Goal: Task Accomplishment & Management: Manage account settings

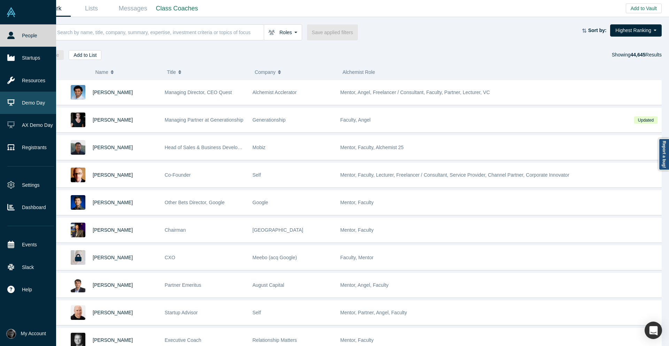
click at [28, 101] on link "Demo Day" at bounding box center [30, 103] width 61 height 22
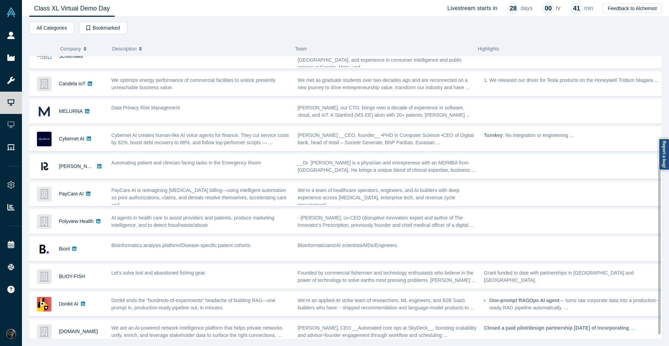
scroll to position [185, 0]
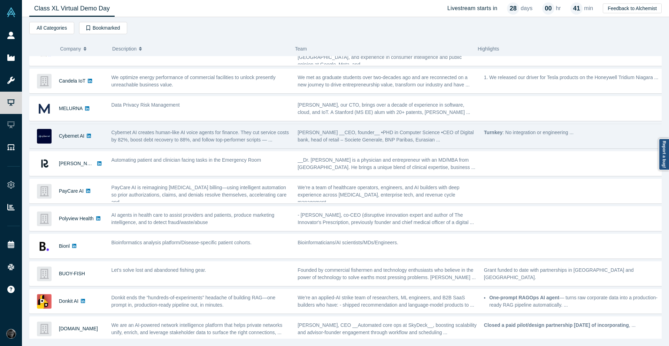
click at [76, 137] on div "Сybernet AI" at bounding box center [71, 136] width 25 height 24
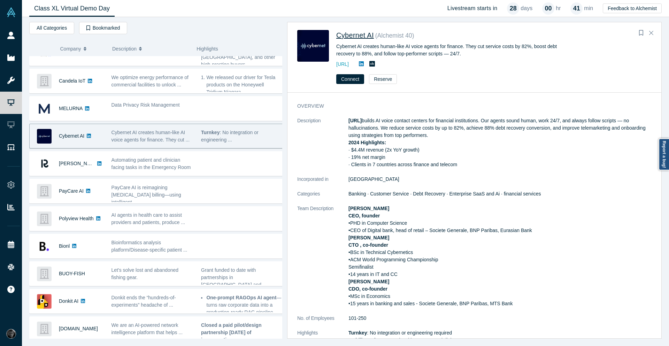
click at [344, 35] on span "Сybernet AI" at bounding box center [355, 35] width 38 height 8
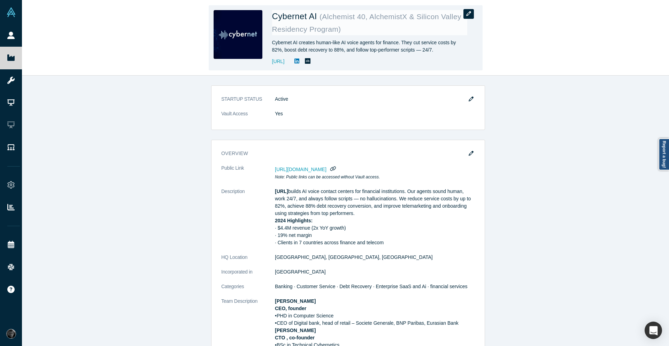
click at [469, 15] on icon "button" at bounding box center [468, 13] width 5 height 5
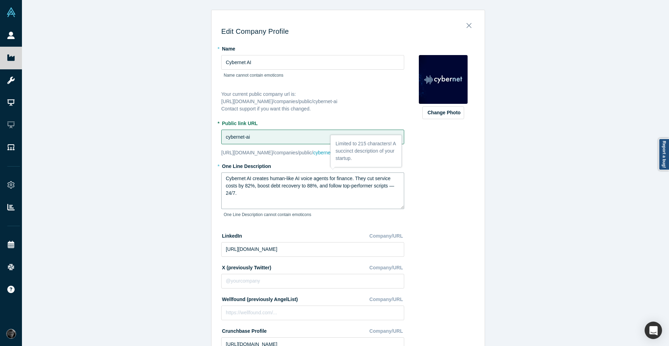
drag, startPoint x: 225, startPoint y: 180, endPoint x: 220, endPoint y: 180, distance: 5.2
click at [221, 180] on textarea "Cybernet AI creates human-like AI voice agents for finance. They cut service co…" at bounding box center [312, 190] width 183 height 37
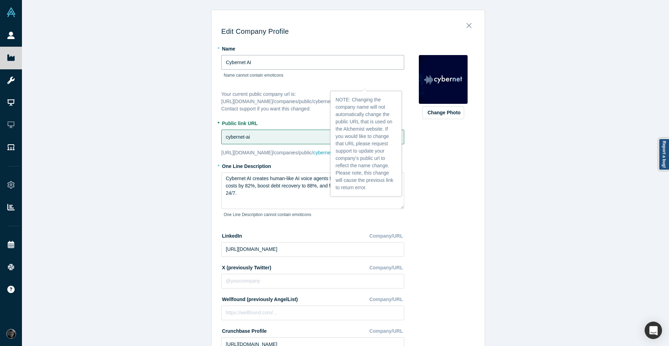
drag, startPoint x: 225, startPoint y: 61, endPoint x: 218, endPoint y: 63, distance: 7.4
paste input "C"
type input "Cybernet AI"
click at [575, 136] on div "Edit Company Profile * Name Cybernet AI Name cannot contain emoticons Your curr…" at bounding box center [348, 175] width 652 height 351
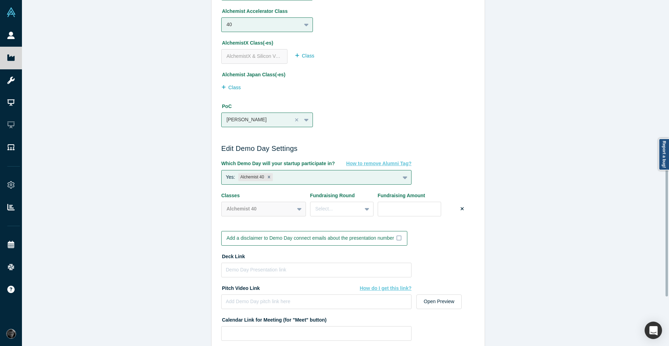
scroll to position [563, 0]
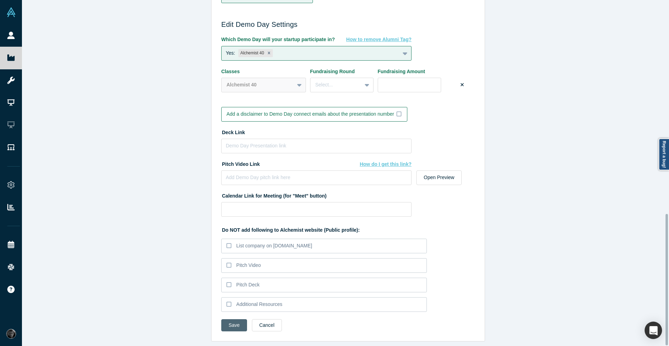
click at [227, 319] on button "Save" at bounding box center [234, 325] width 26 height 12
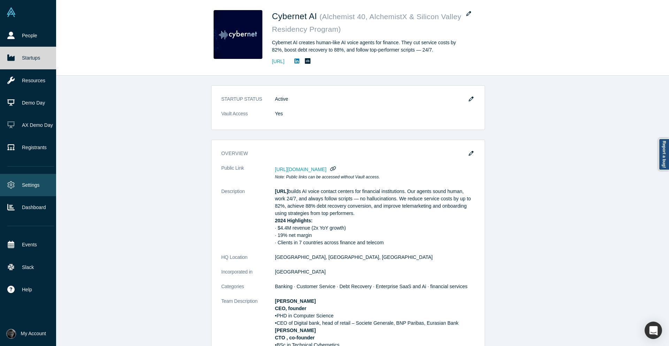
click at [23, 188] on link "Settings" at bounding box center [30, 185] width 61 height 22
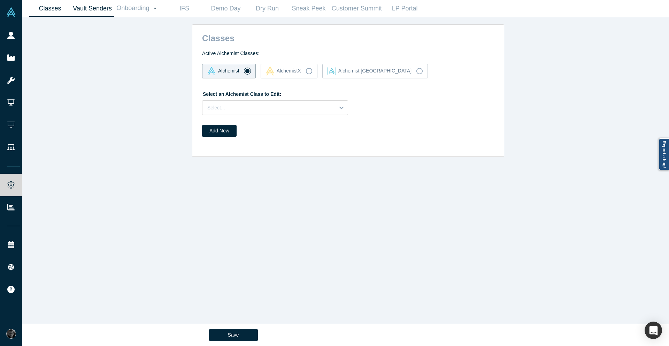
click at [84, 5] on link "Vault Senders" at bounding box center [92, 8] width 43 height 16
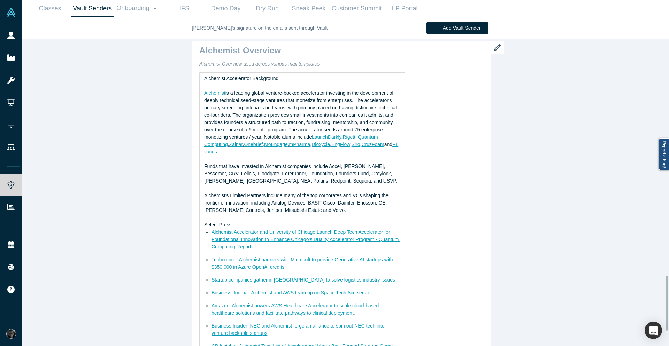
scroll to position [1372, 0]
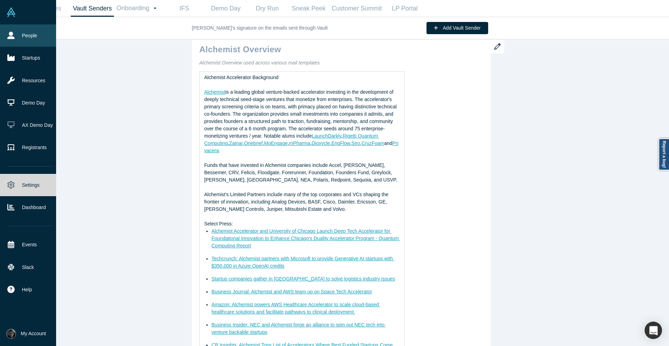
click at [12, 34] on icon at bounding box center [10, 35] width 7 height 7
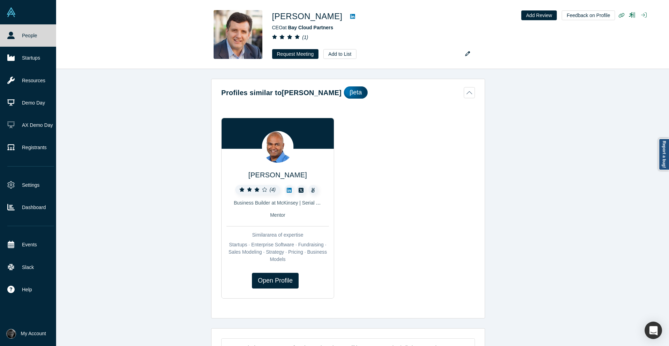
click at [20, 36] on link "People" at bounding box center [30, 35] width 61 height 22
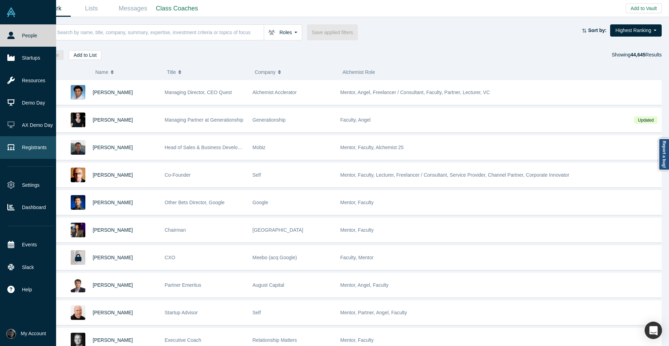
click at [42, 151] on link "Registrants" at bounding box center [30, 147] width 61 height 22
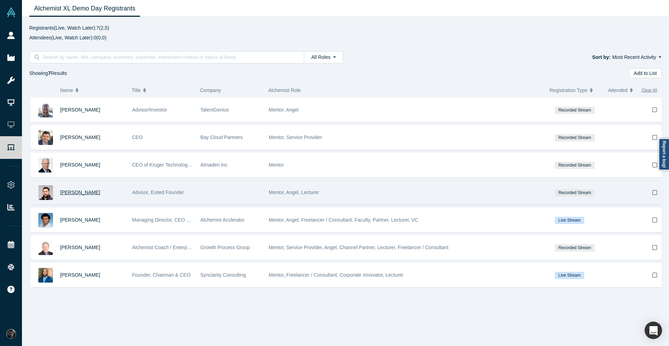
click at [86, 192] on span "Javed Singha" at bounding box center [80, 192] width 40 height 6
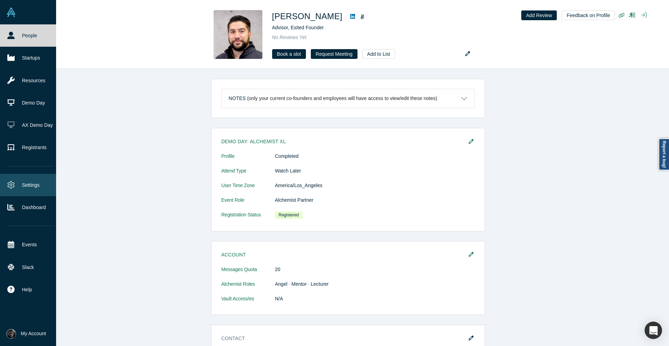
click at [10, 183] on icon at bounding box center [10, 184] width 7 height 7
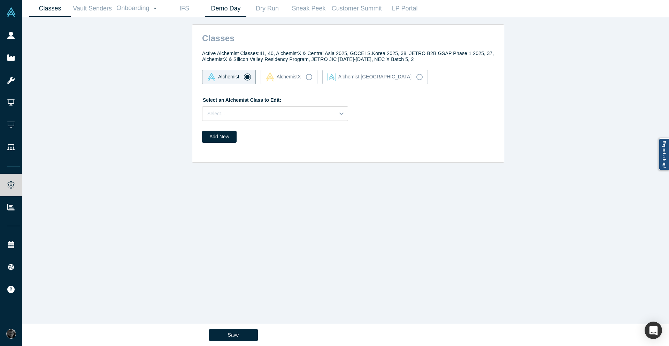
click at [231, 13] on link "Demo Day" at bounding box center [225, 8] width 41 height 16
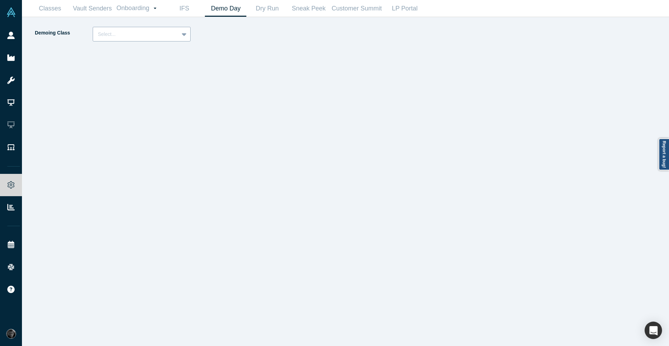
click at [162, 39] on div "Select..." at bounding box center [136, 34] width 86 height 11
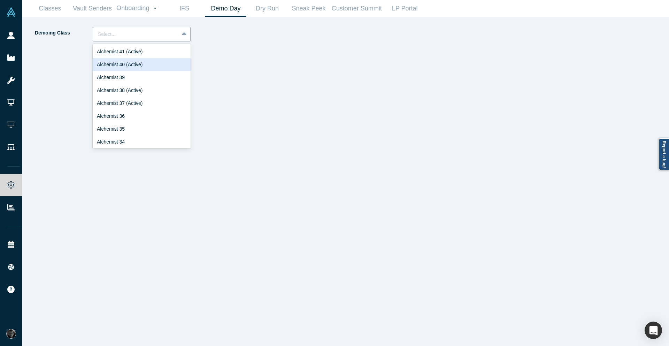
click at [164, 61] on div "Alchemist 40 (Active)" at bounding box center [142, 64] width 98 height 13
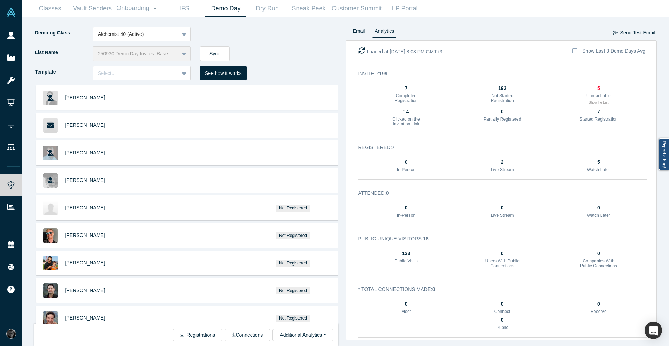
click at [622, 33] on button "Send Test Email" at bounding box center [633, 33] width 43 height 12
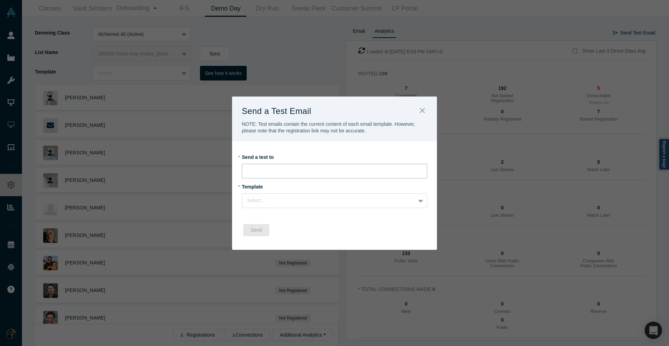
click at [310, 168] on input "email" at bounding box center [334, 171] width 185 height 15
type input "rami@alchemistaccelerator.com"
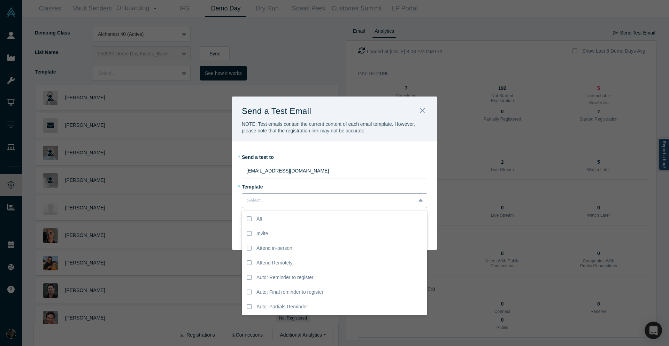
click at [288, 202] on div at bounding box center [328, 200] width 163 height 9
click at [256, 233] on div "Invite" at bounding box center [261, 233] width 11 height 7
click at [0, 0] on input "Invite" at bounding box center [0, 0] width 0 height 0
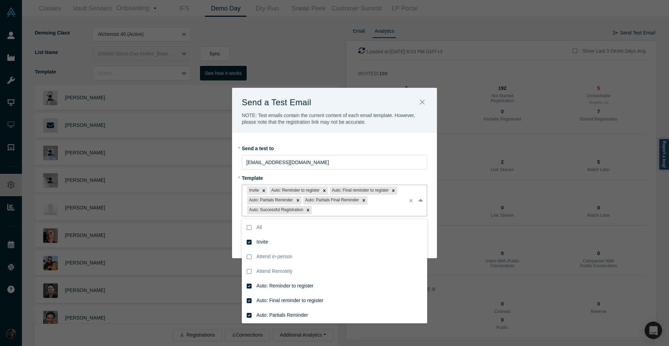
click at [340, 146] on div "* Send a test to rami@alchemistaccelerator.com" at bounding box center [334, 157] width 185 height 25
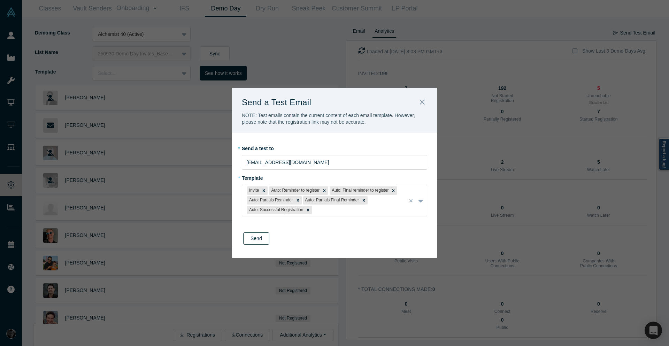
click at [258, 243] on button "Send" at bounding box center [256, 238] width 26 height 12
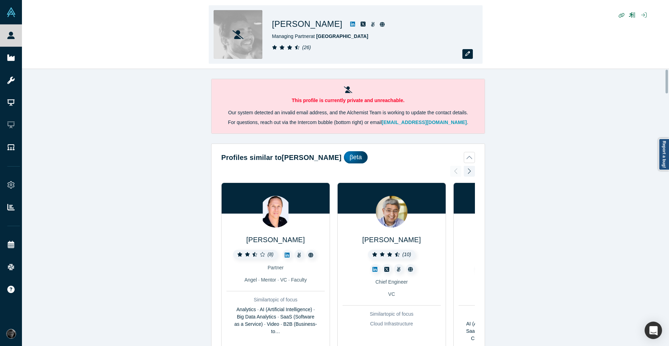
click at [466, 50] on button "button" at bounding box center [467, 54] width 10 height 10
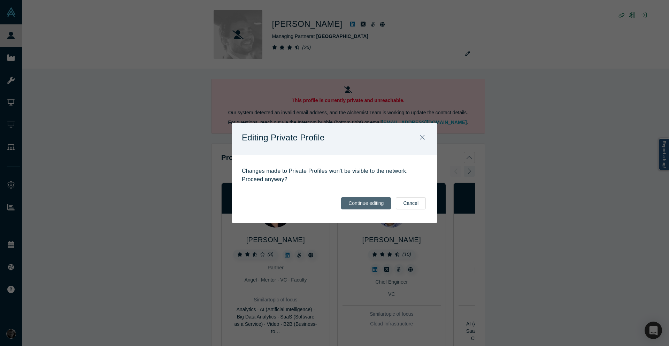
click at [372, 205] on button "Continue editing" at bounding box center [366, 203] width 50 height 12
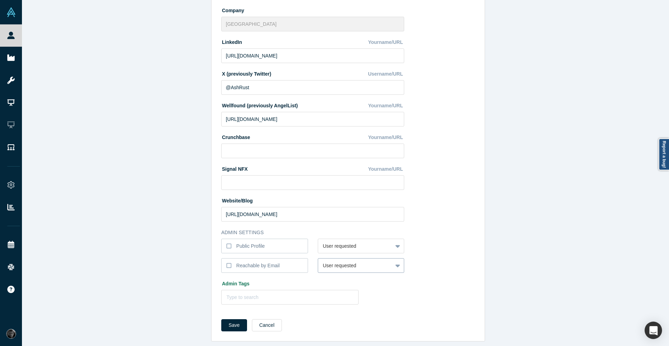
scroll to position [175, 0]
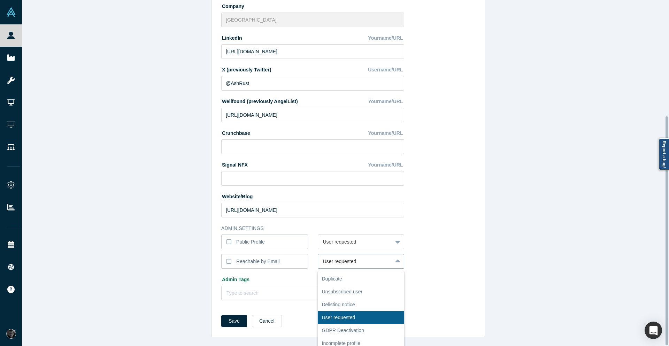
click at [398, 264] on div "* First Name Ash First Name cannot contain emoticons or non-english characters …" at bounding box center [316, 89] width 190 height 432
click at [480, 255] on div "Edit Profile * First Name Ash First Name cannot contain emoticons or non-englis…" at bounding box center [347, 90] width 273 height 491
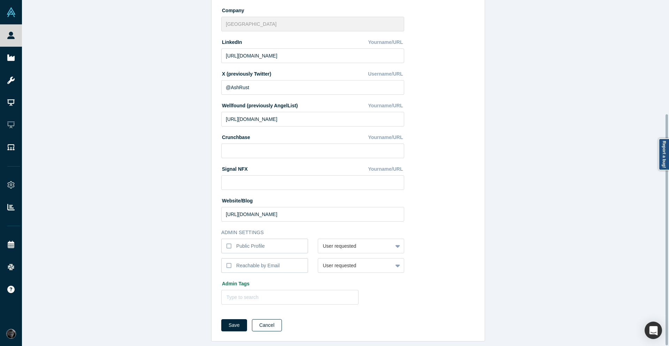
click at [271, 321] on button "Cancel" at bounding box center [267, 325] width 30 height 12
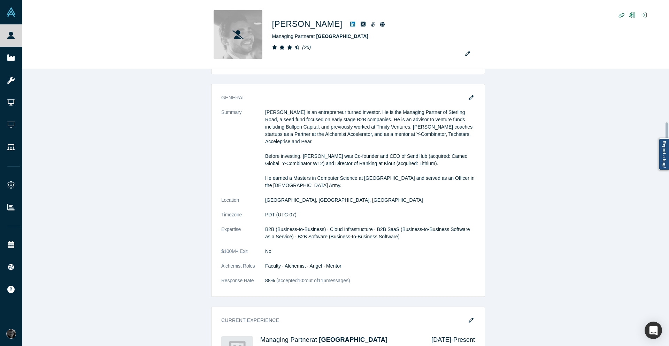
scroll to position [627, 0]
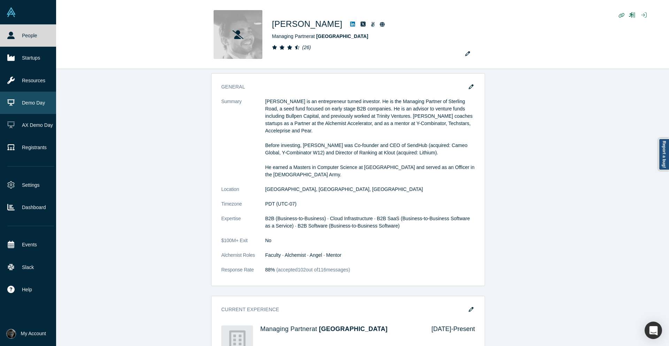
click at [44, 102] on link "Demo Day" at bounding box center [30, 103] width 61 height 22
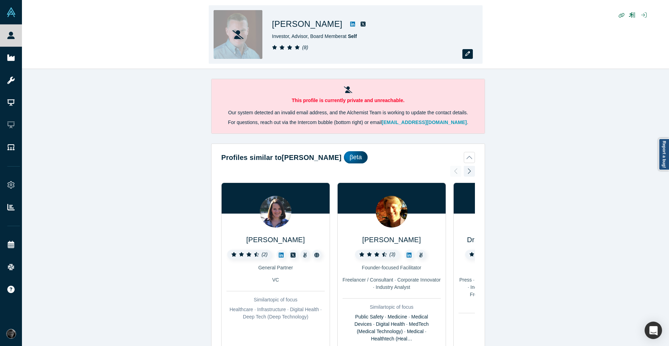
click at [466, 58] on button "button" at bounding box center [467, 54] width 10 height 10
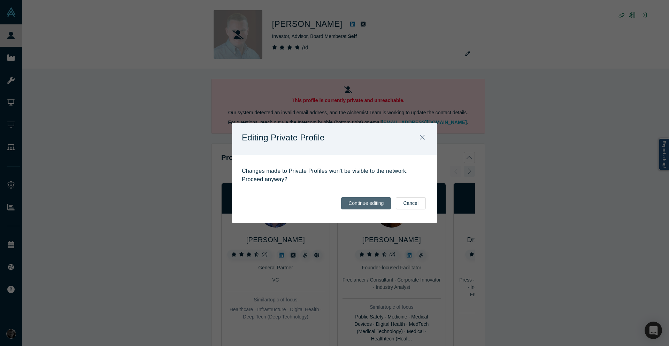
click at [369, 198] on button "Continue editing" at bounding box center [366, 203] width 50 height 12
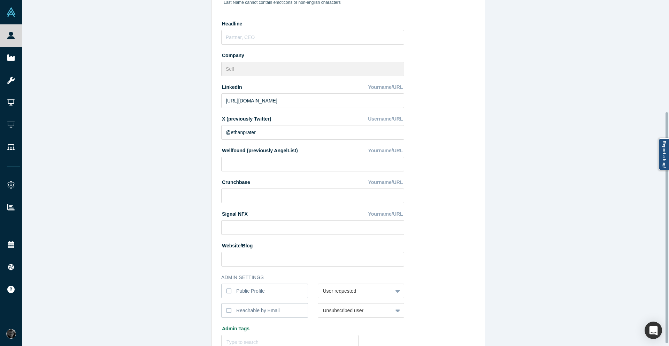
scroll to position [171, 0]
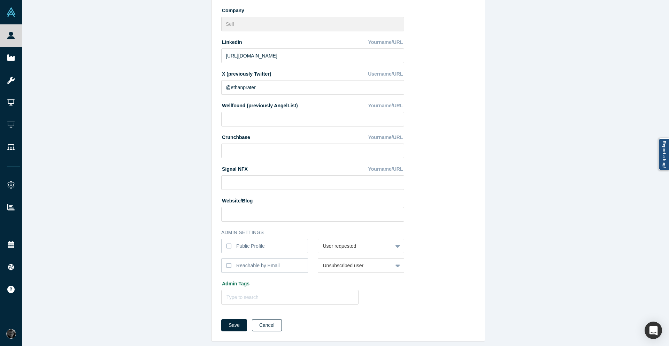
click at [271, 319] on button "Cancel" at bounding box center [267, 325] width 30 height 12
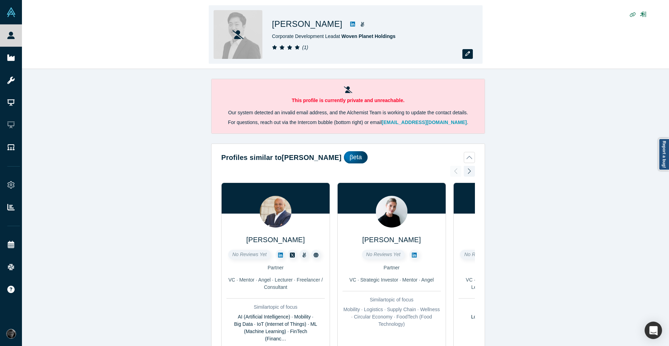
click at [471, 53] on button "button" at bounding box center [467, 54] width 10 height 10
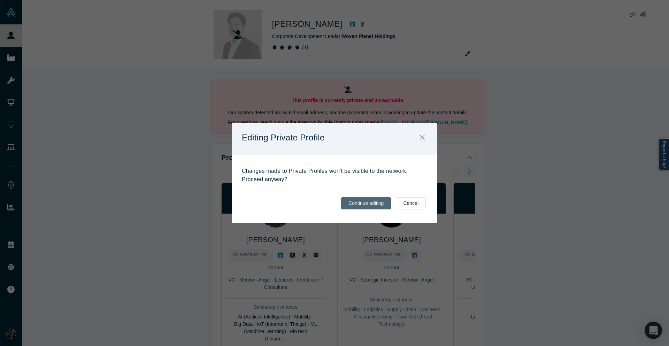
click at [360, 204] on button "Continue editing" at bounding box center [366, 203] width 50 height 12
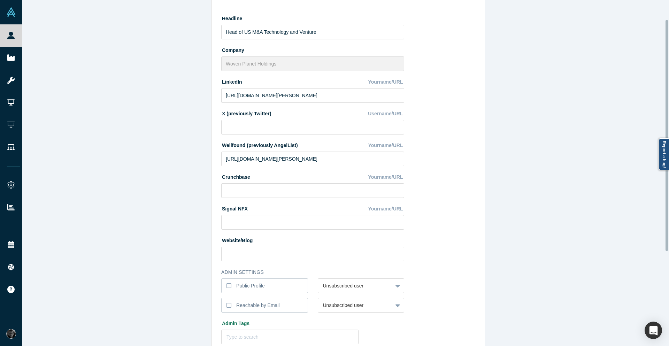
scroll to position [171, 0]
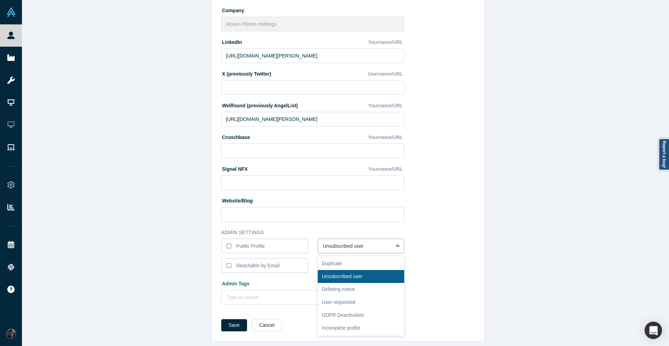
click at [395, 244] on icon at bounding box center [397, 245] width 5 height 3
click at [460, 240] on div "Change Photo Zoom Save Remove Upload New" at bounding box center [442, 93] width 63 height 432
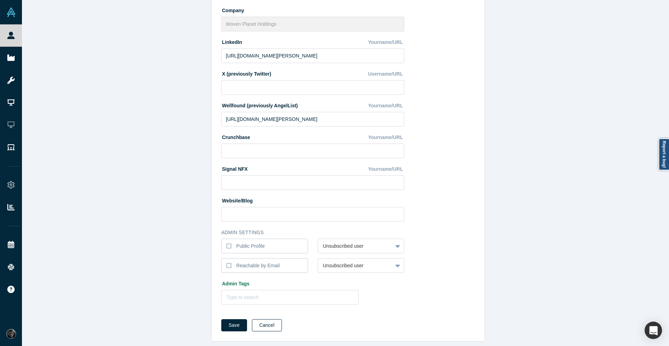
click at [262, 322] on button "Cancel" at bounding box center [267, 325] width 30 height 12
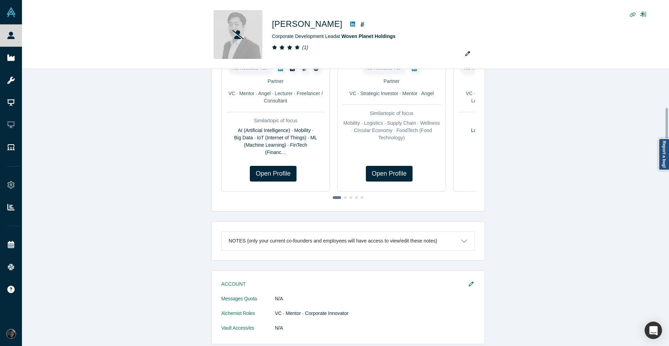
scroll to position [0, 0]
